Goal: Transaction & Acquisition: Purchase product/service

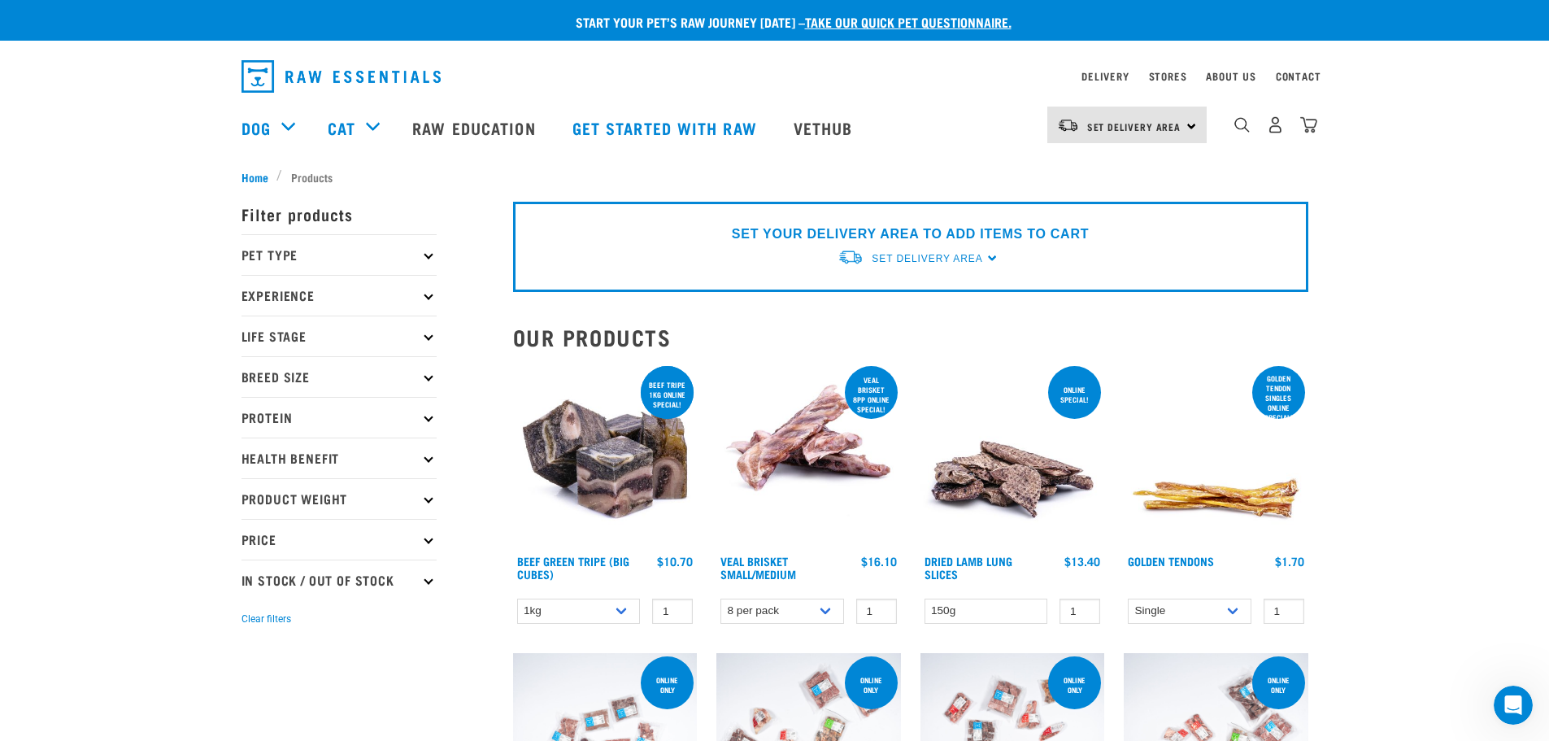
click at [432, 250] on p "Pet Type" at bounding box center [339, 254] width 195 height 41
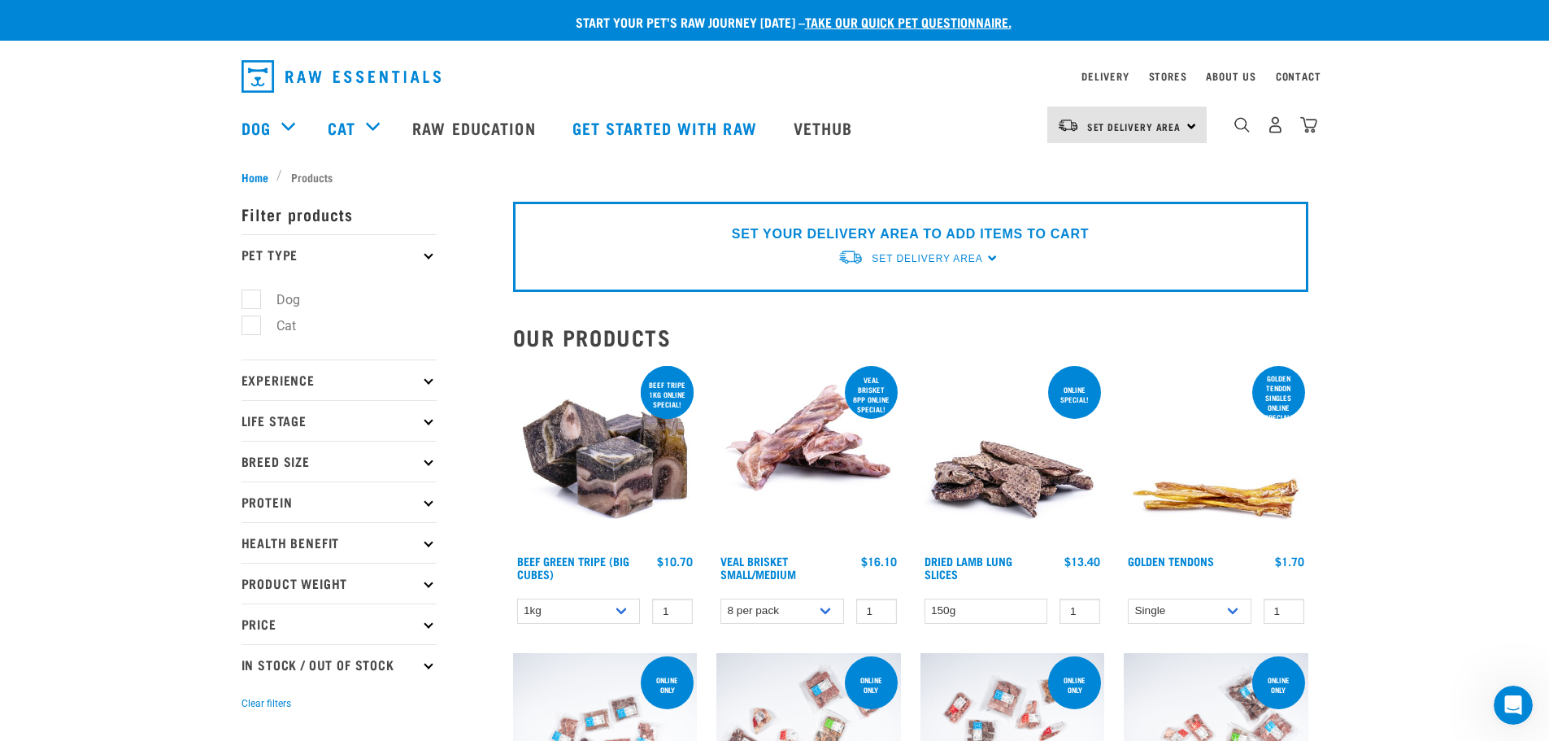
click at [251, 298] on label "Dog" at bounding box center [279, 300] width 56 height 20
click at [251, 298] on input "Dog" at bounding box center [247, 296] width 11 height 11
checkbox input "true"
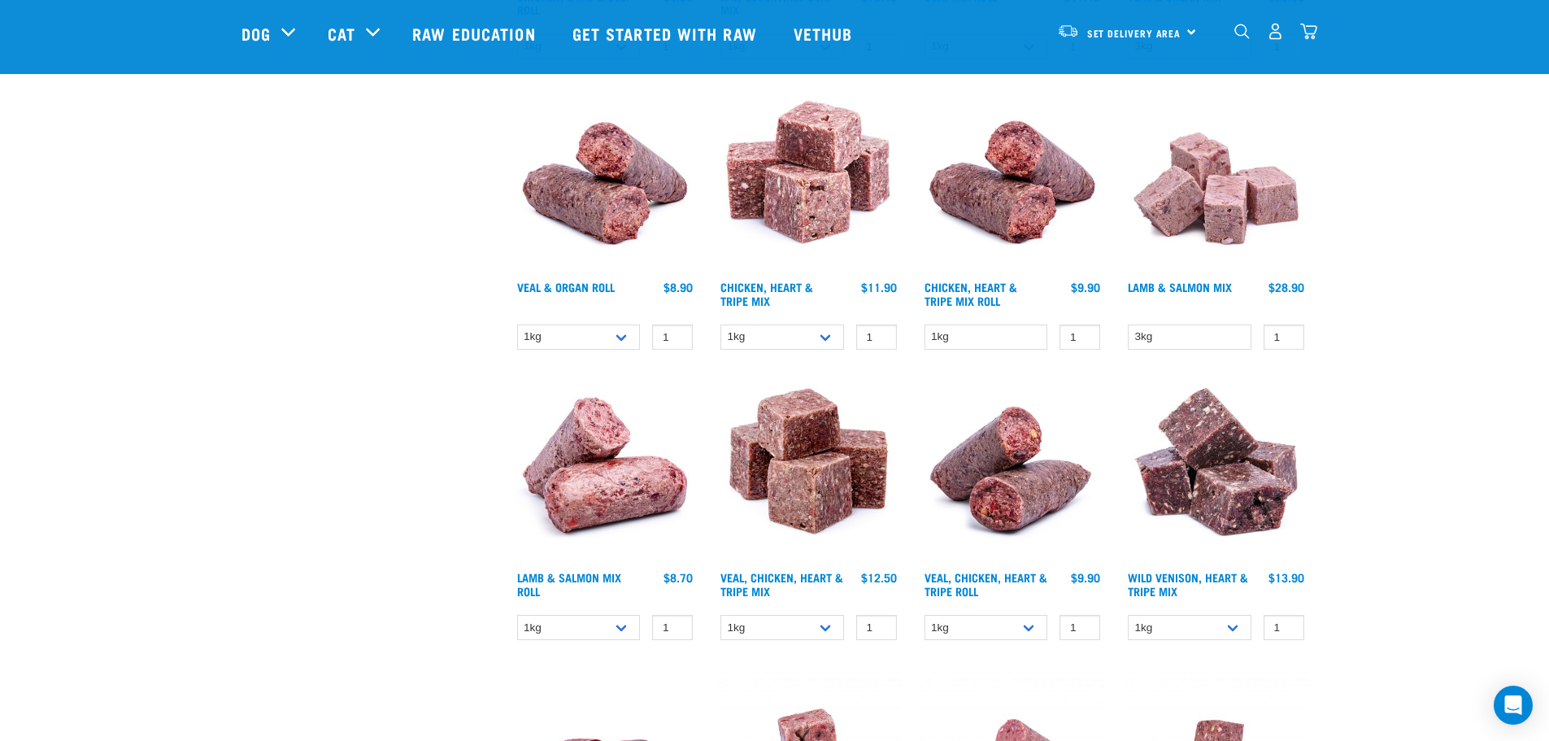
scroll to position [2115, 0]
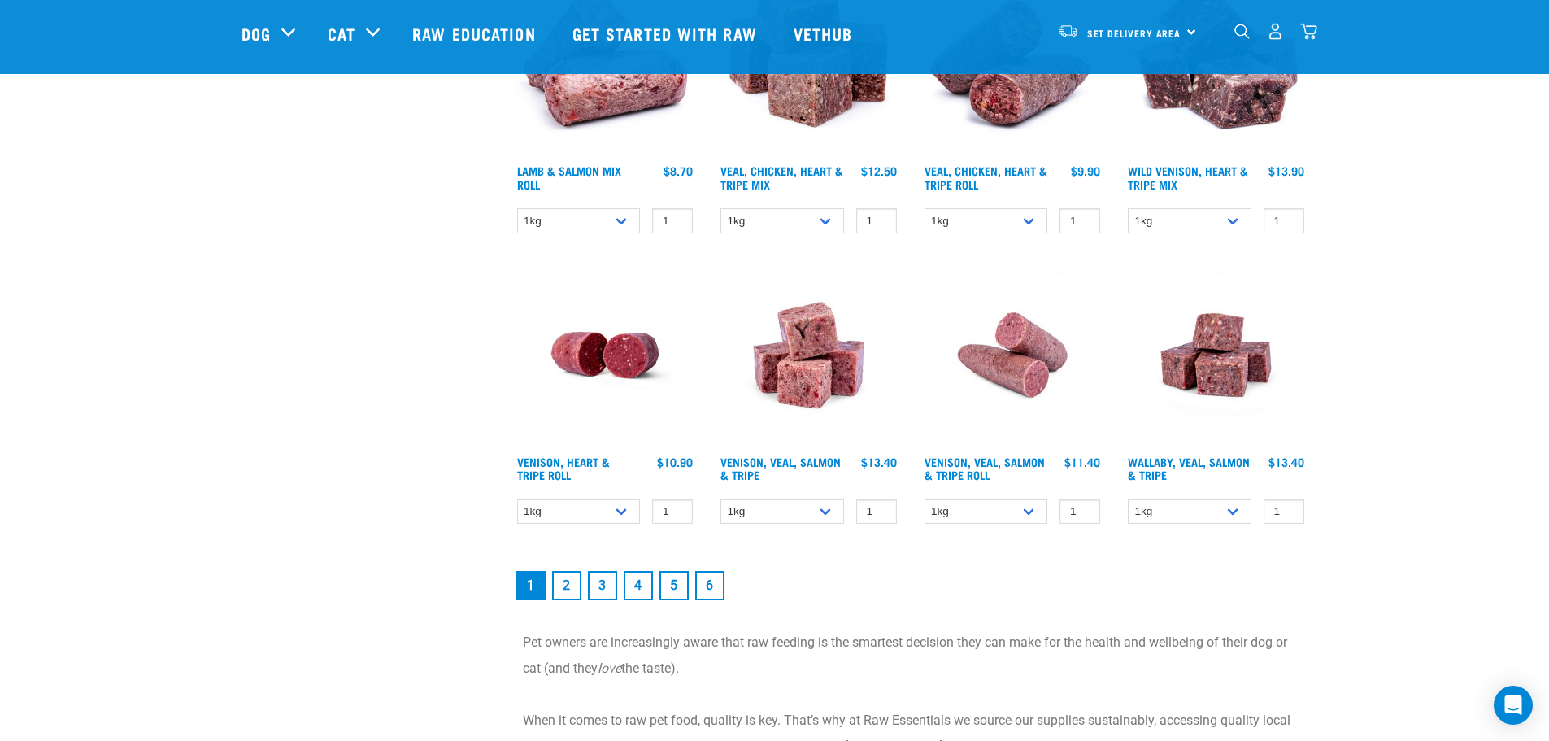
click at [566, 585] on link "2" at bounding box center [566, 585] width 29 height 29
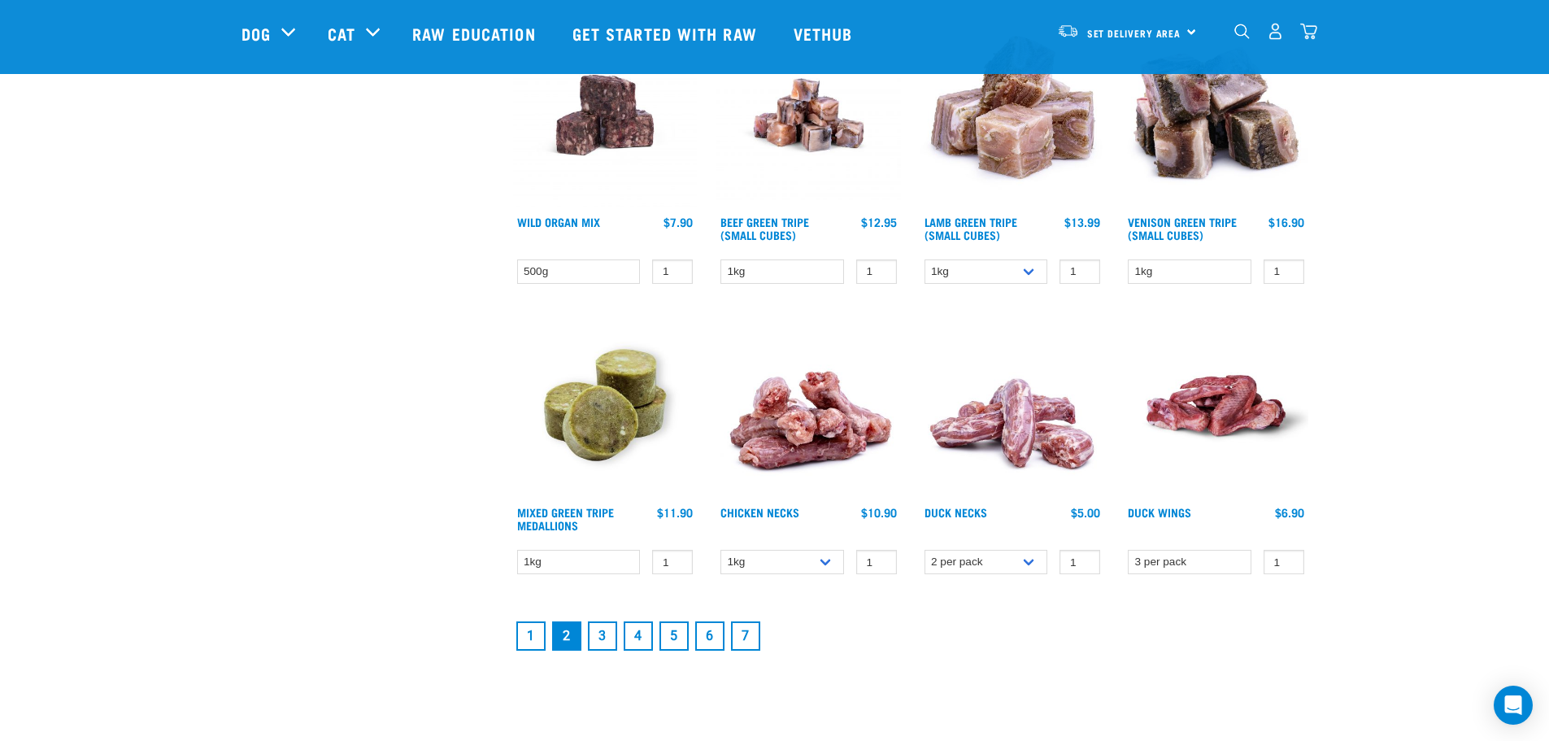
scroll to position [2196, 0]
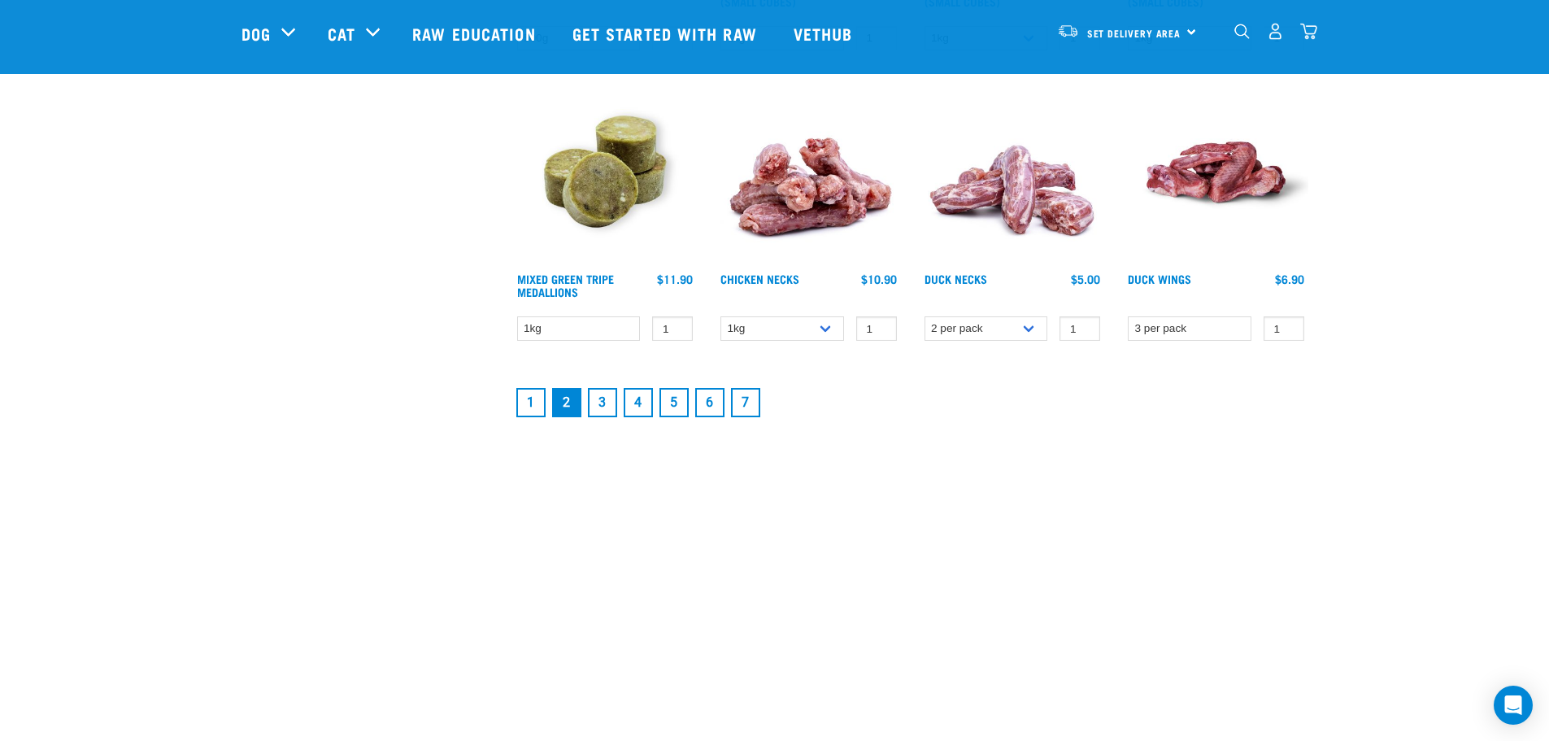
click at [747, 406] on link "7" at bounding box center [745, 402] width 29 height 29
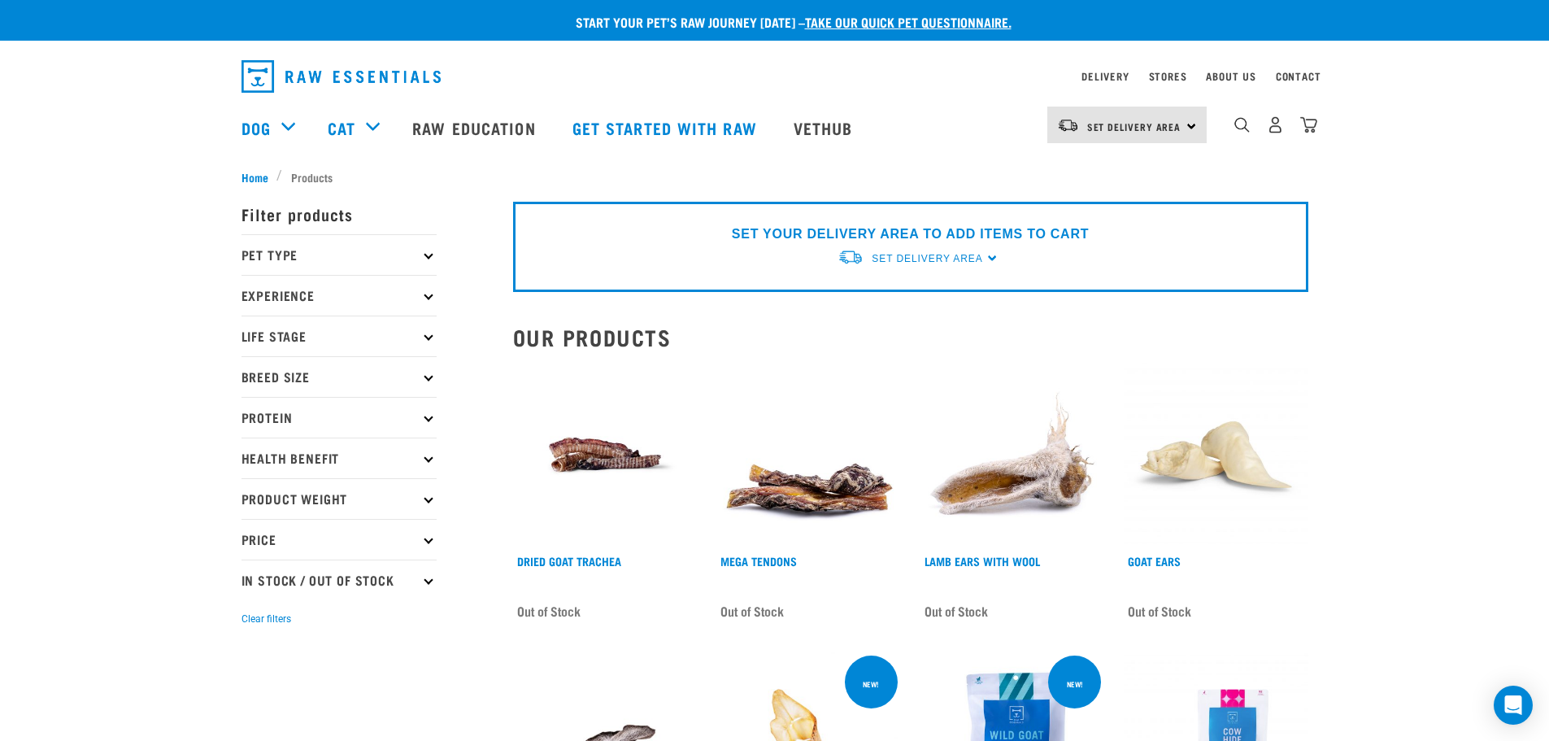
click at [427, 456] on icon at bounding box center [428, 458] width 9 height 9
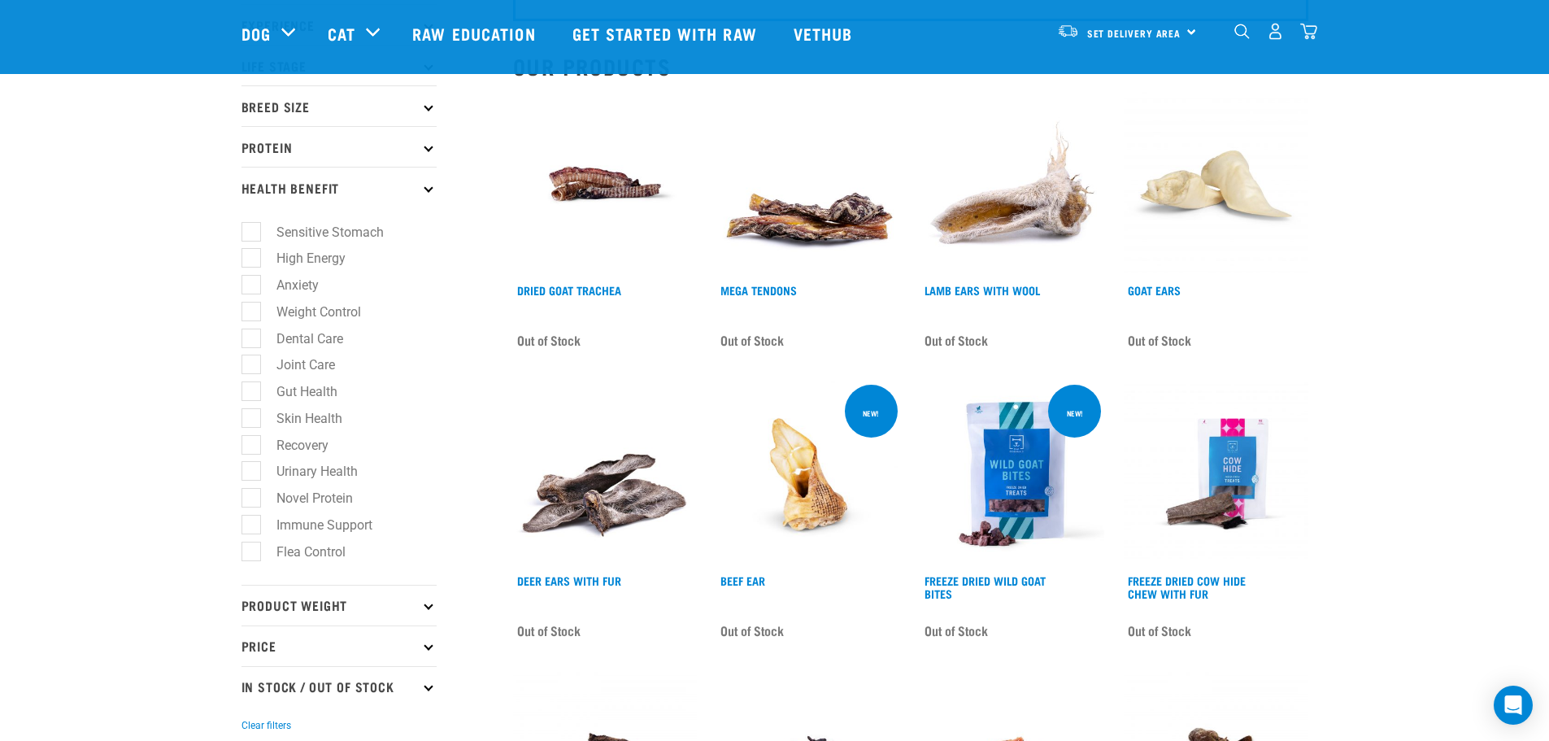
scroll to position [163, 0]
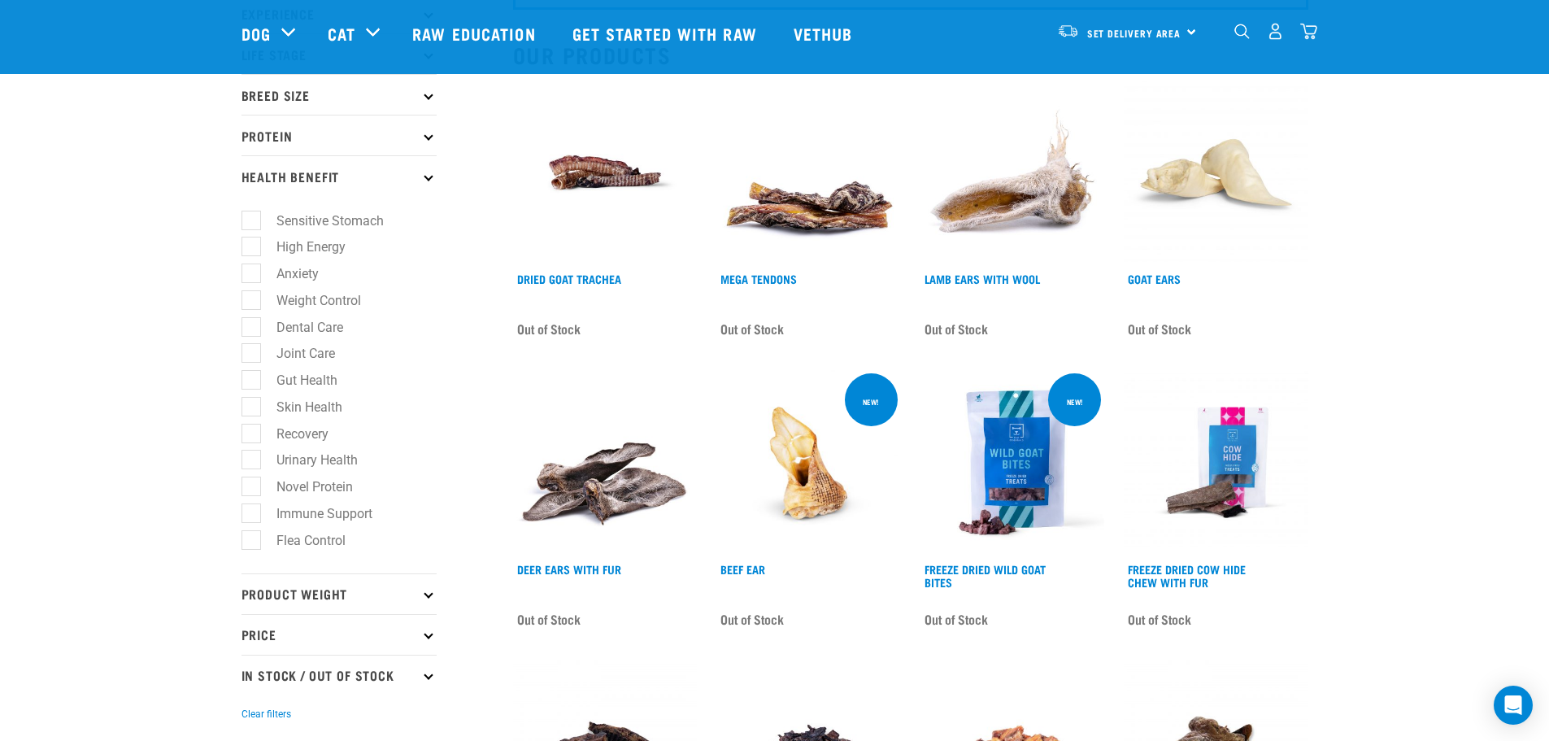
click at [255, 251] on label "High Energy" at bounding box center [302, 247] width 102 height 20
click at [252, 250] on input "High Energy" at bounding box center [247, 244] width 11 height 11
checkbox input "true"
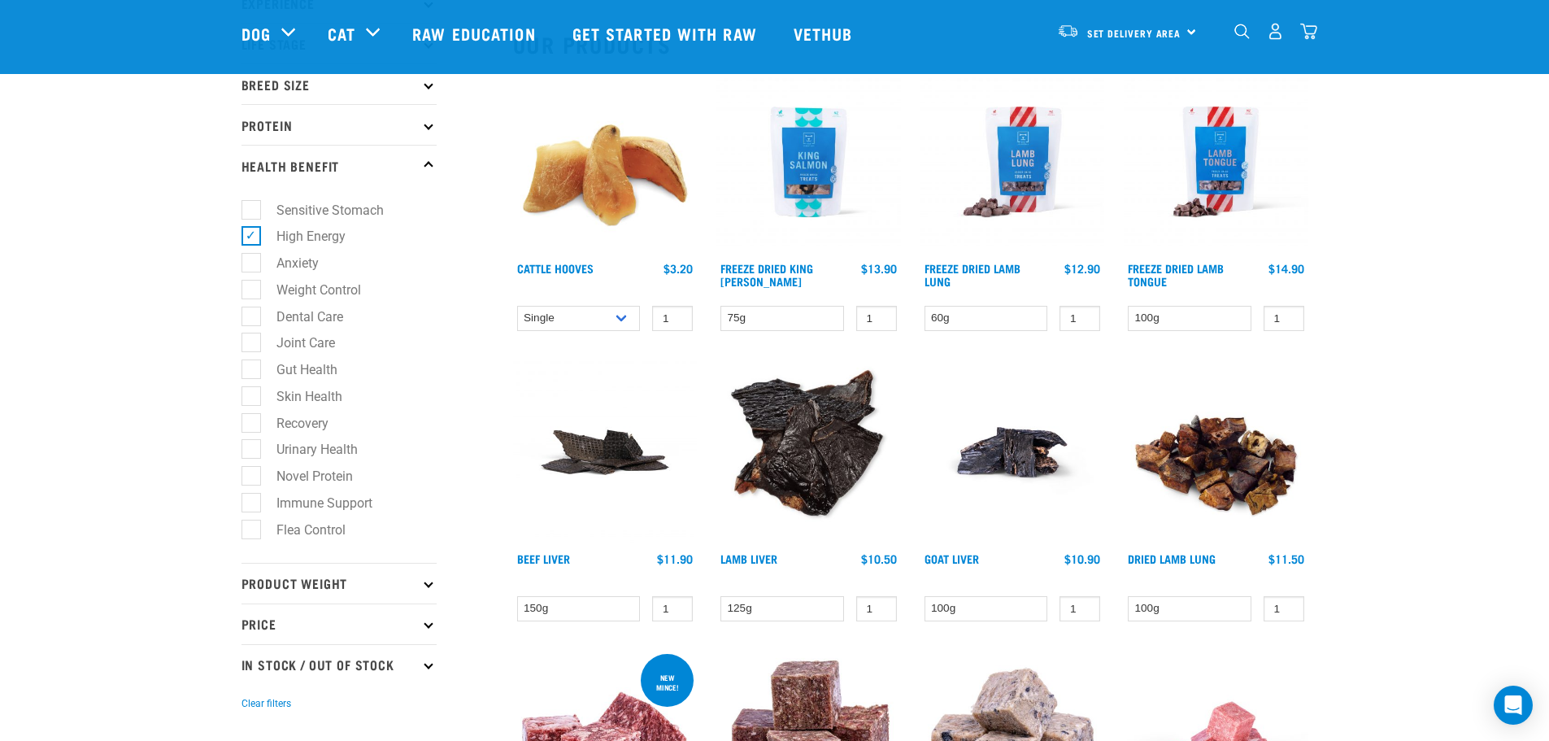
scroll to position [325, 0]
